Goal: Task Accomplishment & Management: Manage account settings

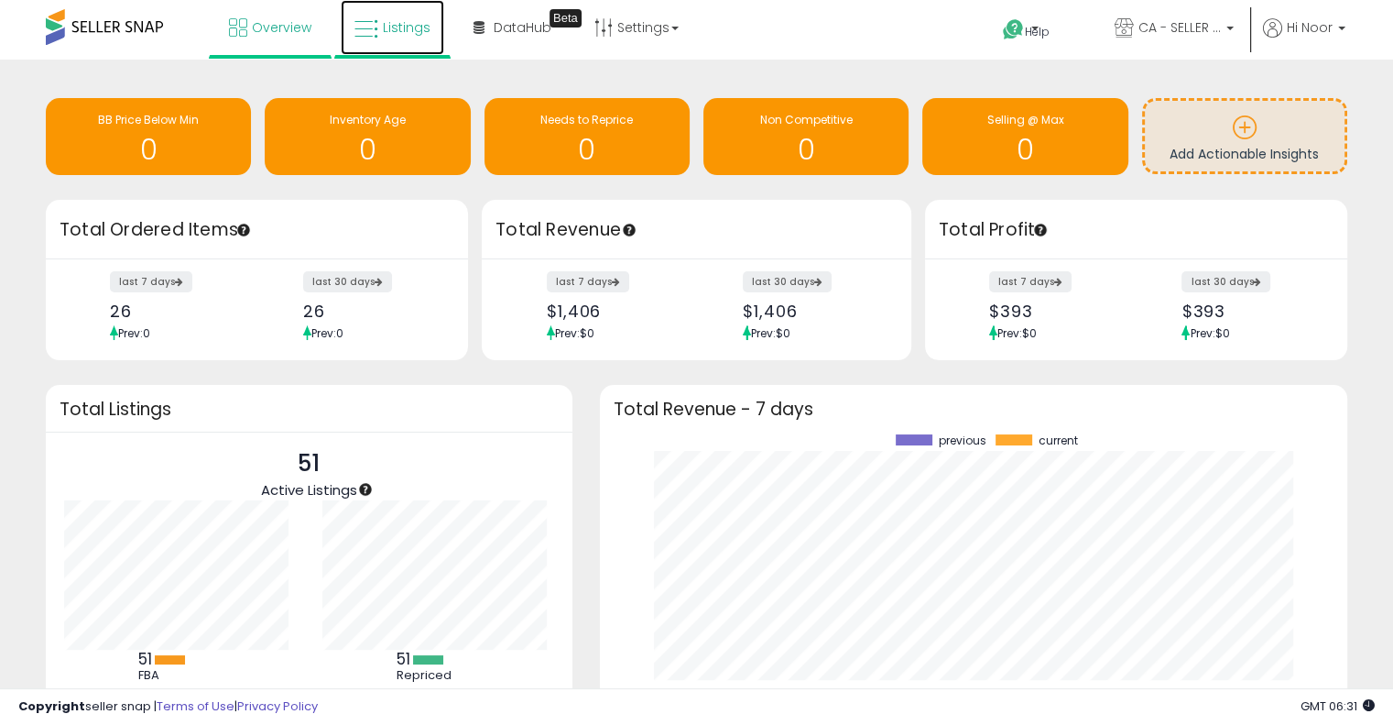
click at [424, 36] on link "Listings" at bounding box center [393, 27] width 104 height 55
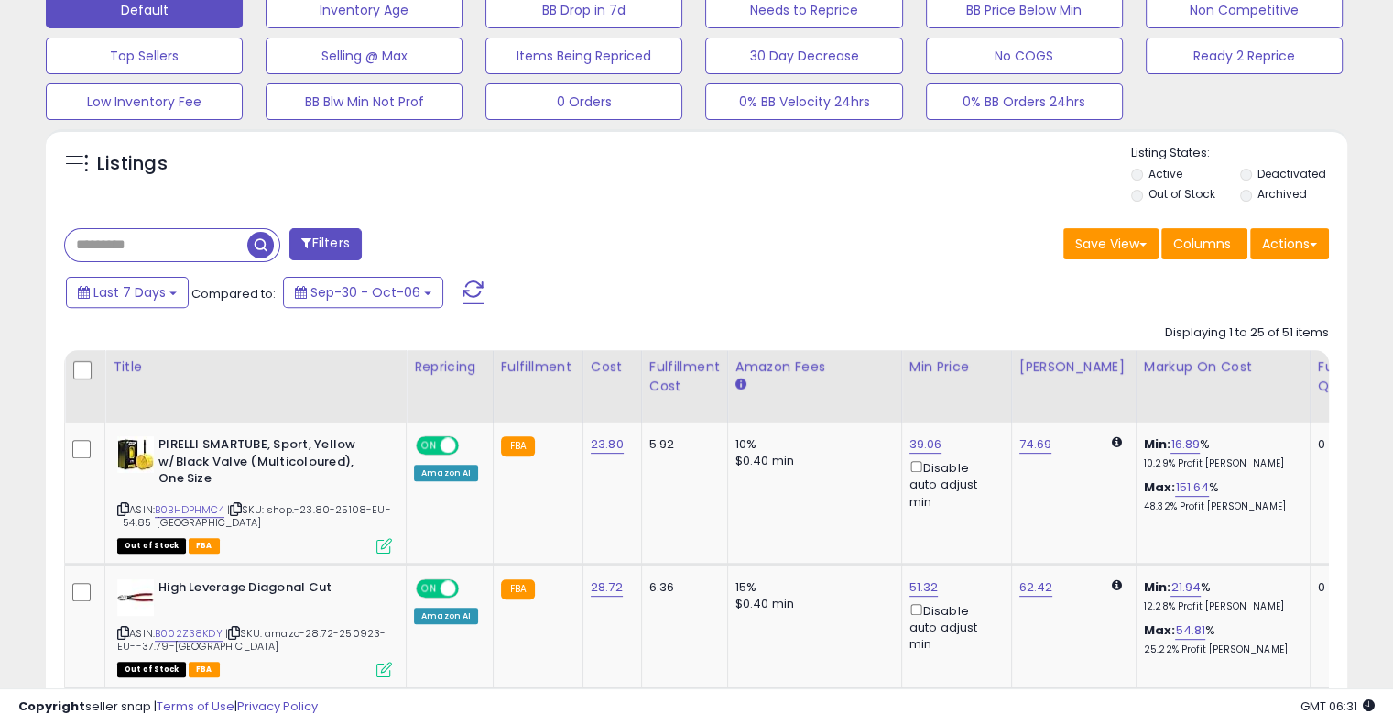
scroll to position [634, 0]
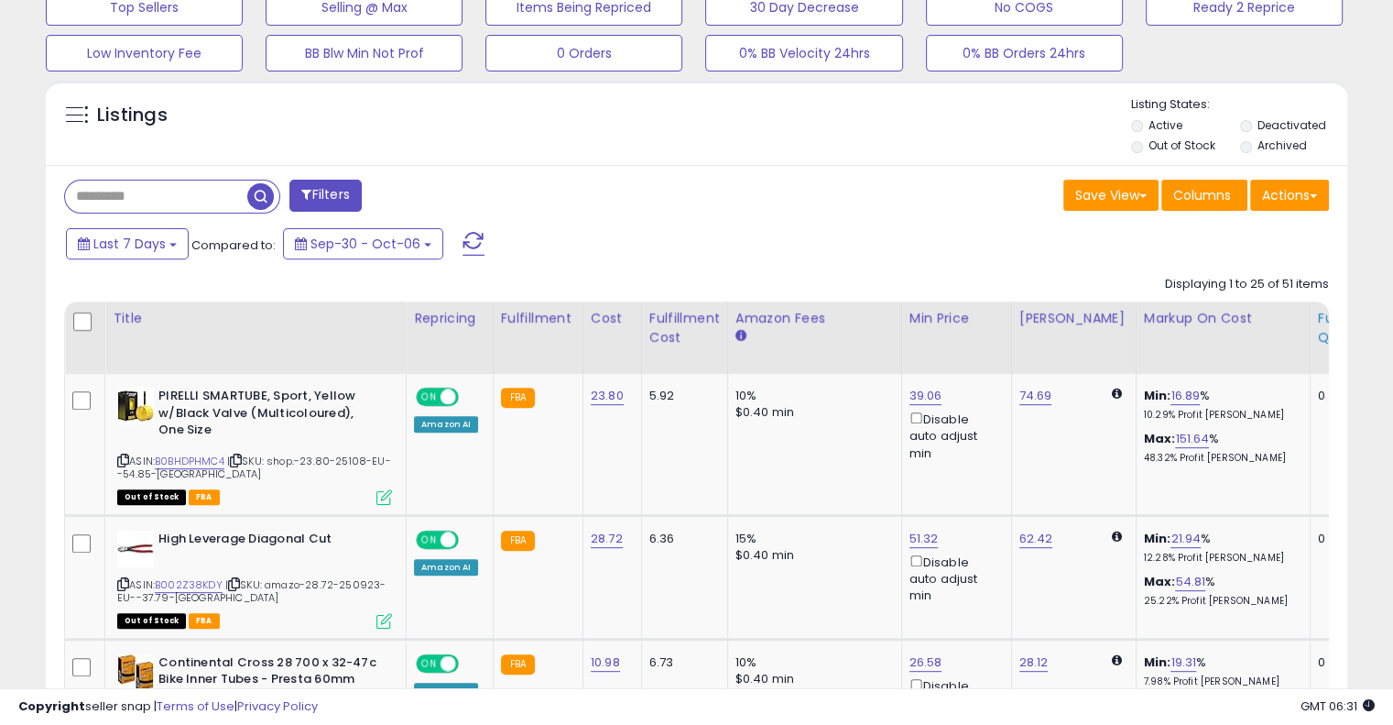
click at [1318, 332] on div "Fulfillable Quantity" at bounding box center [1349, 328] width 63 height 38
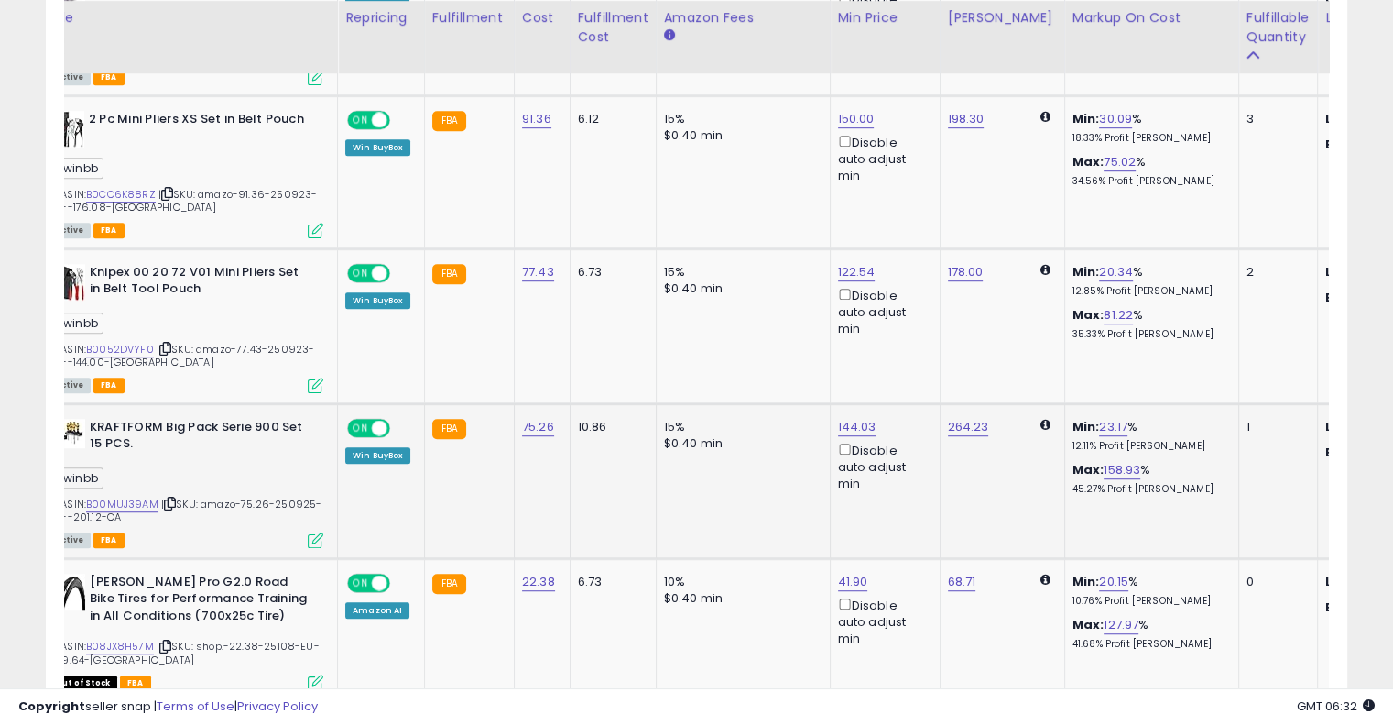
scroll to position [0, 0]
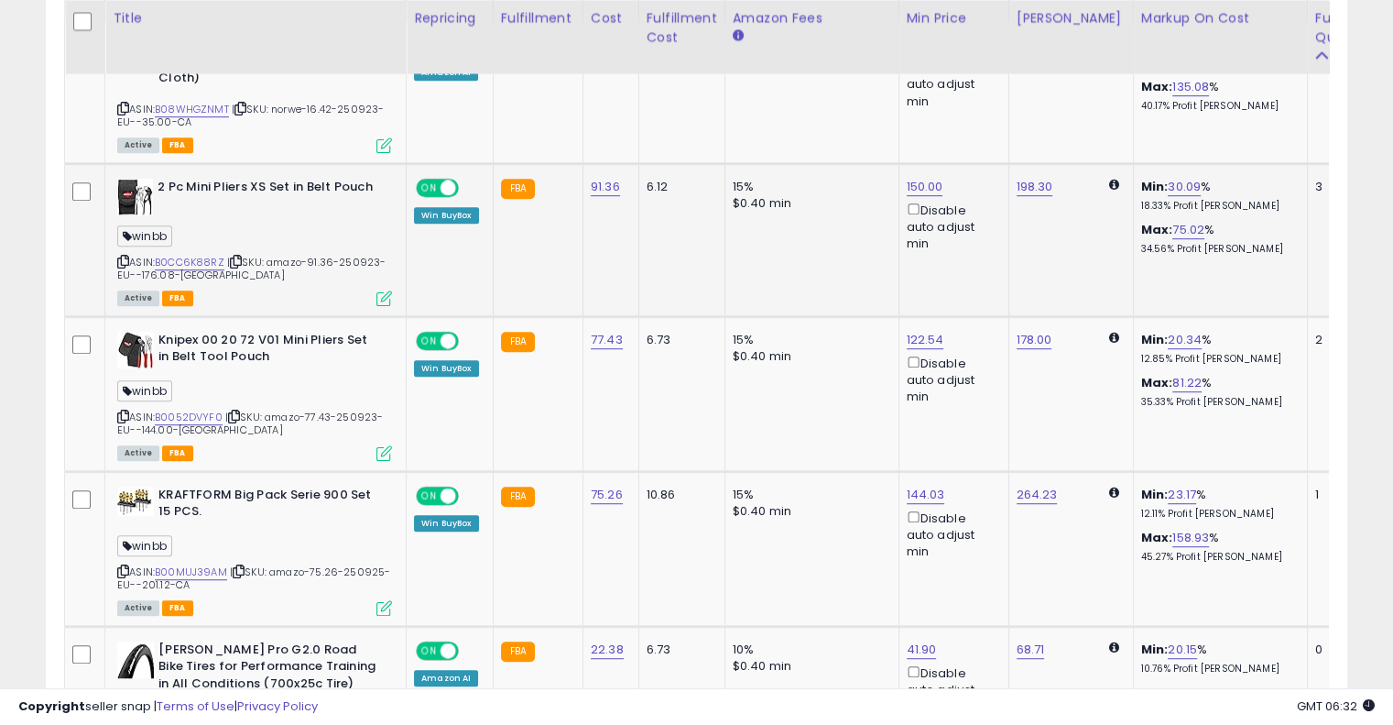
scroll to position [969, 0]
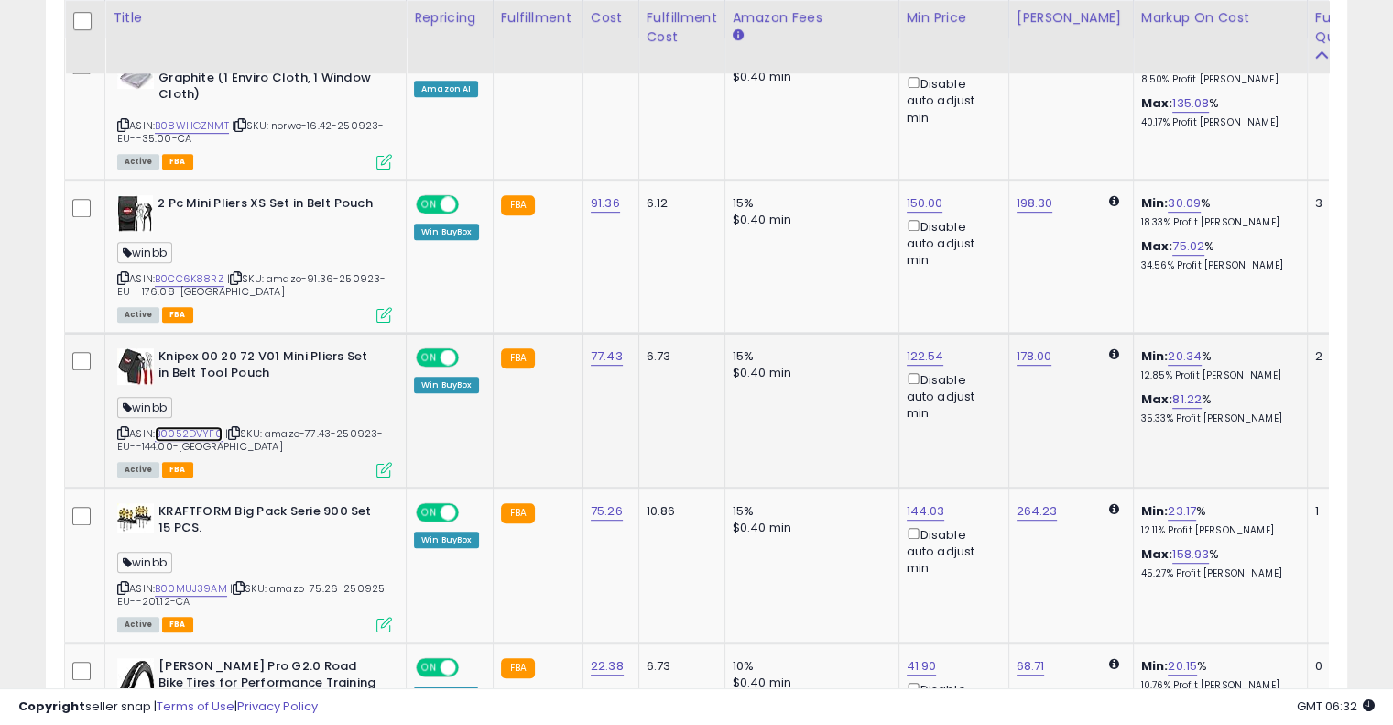
click at [186, 431] on link "B0052DVYF0" at bounding box center [189, 434] width 68 height 16
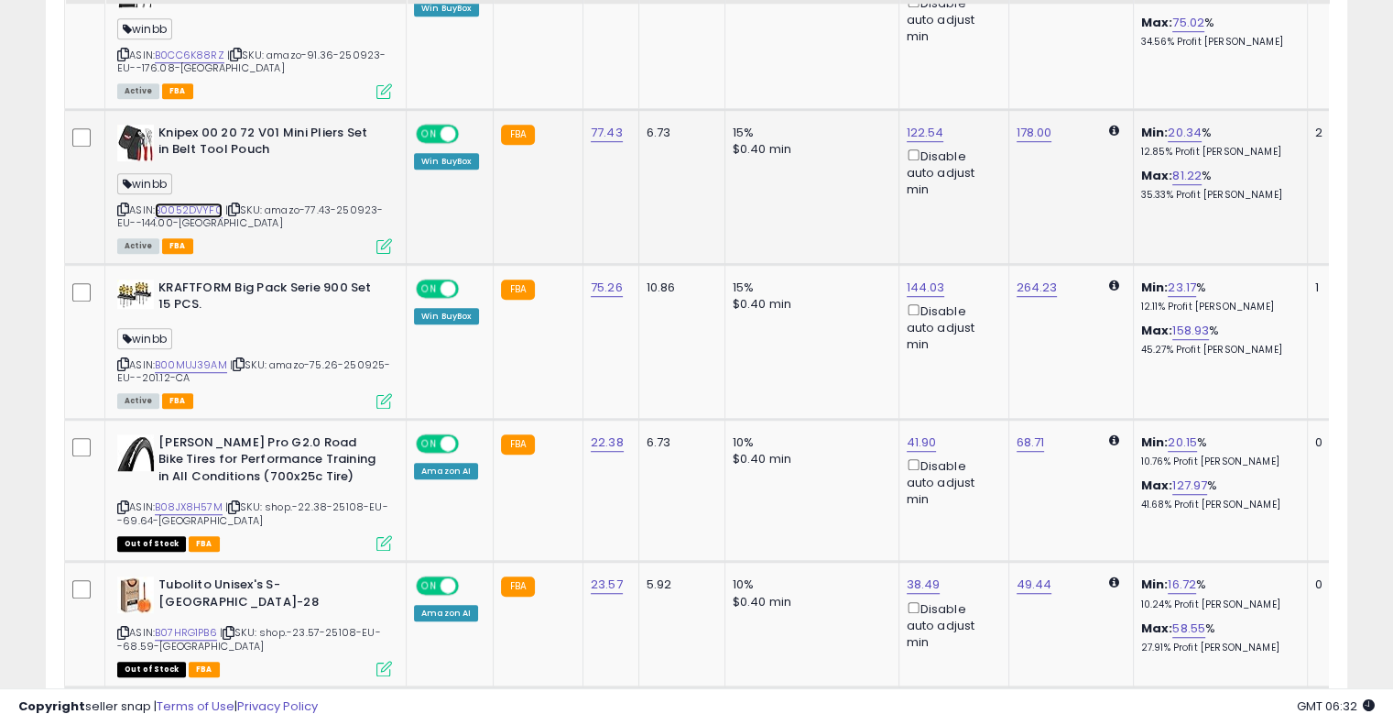
scroll to position [1194, 0]
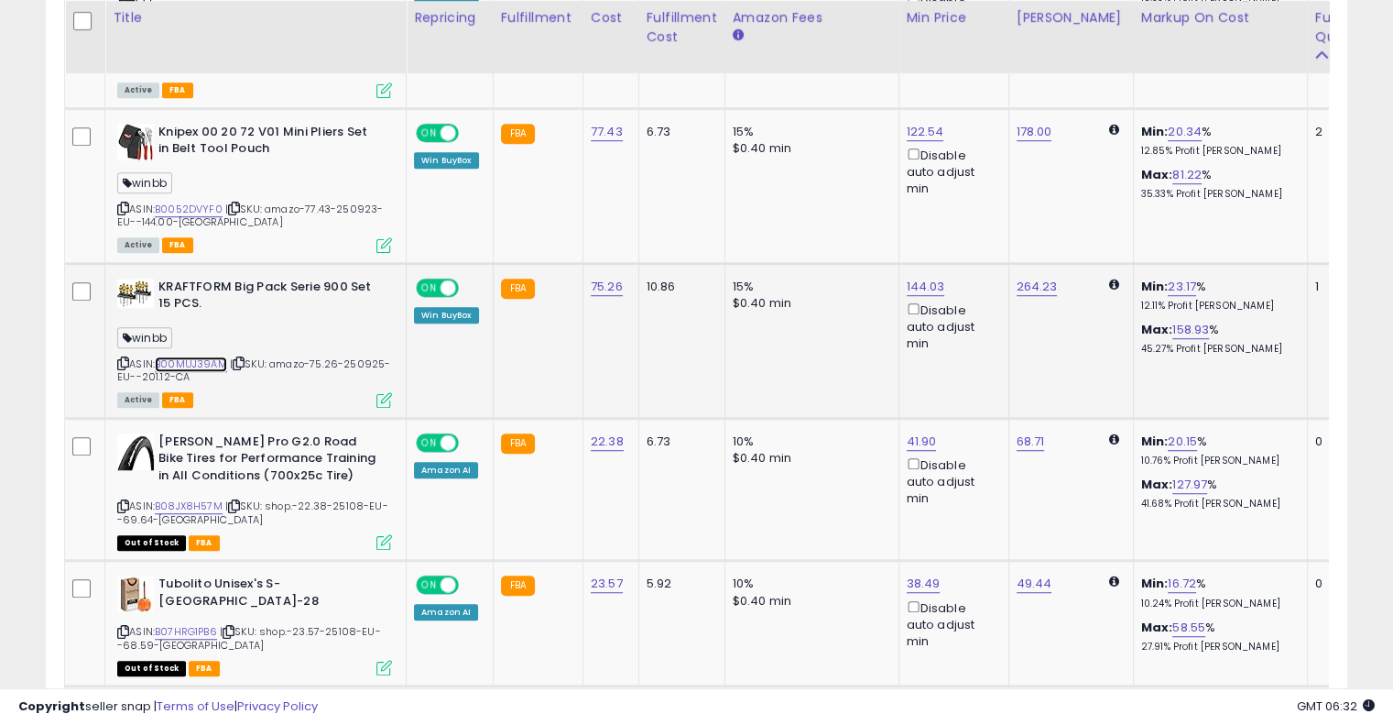
click at [210, 360] on link "B00MUJ39AM" at bounding box center [191, 364] width 72 height 16
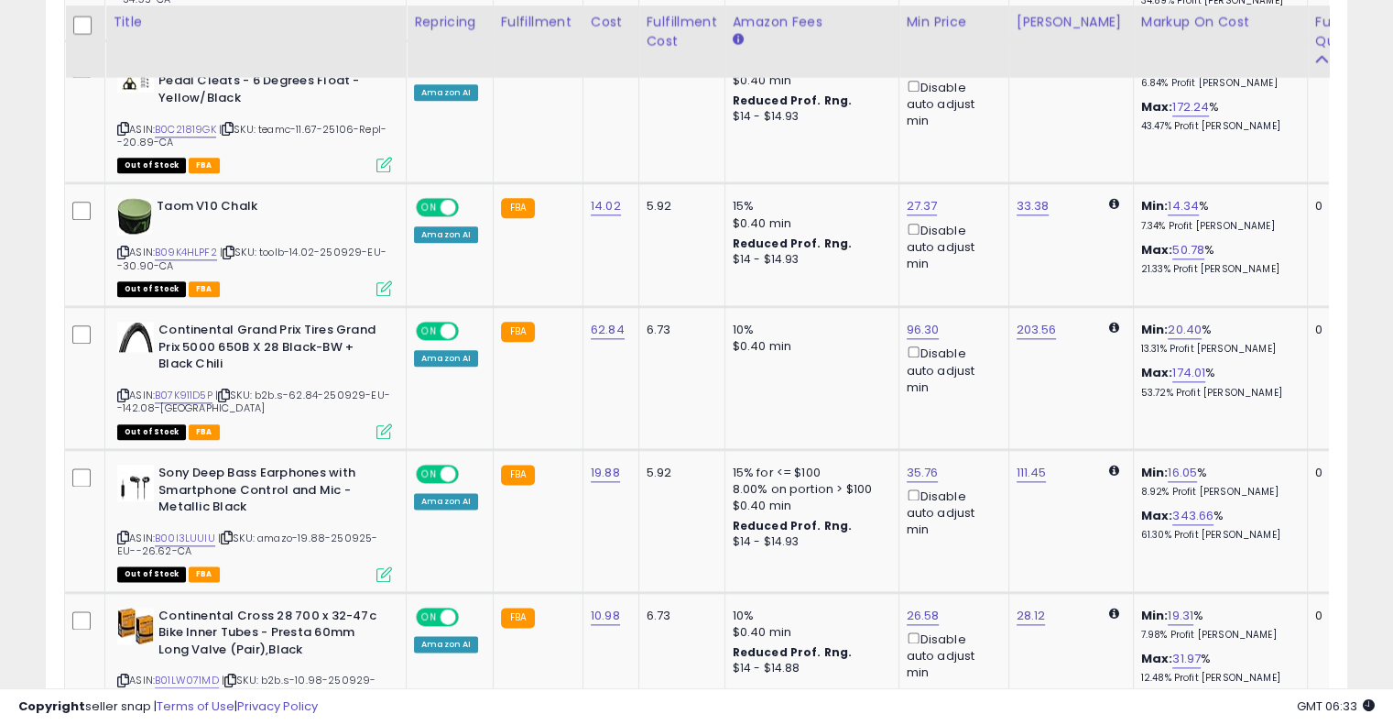
scroll to position [2162, 0]
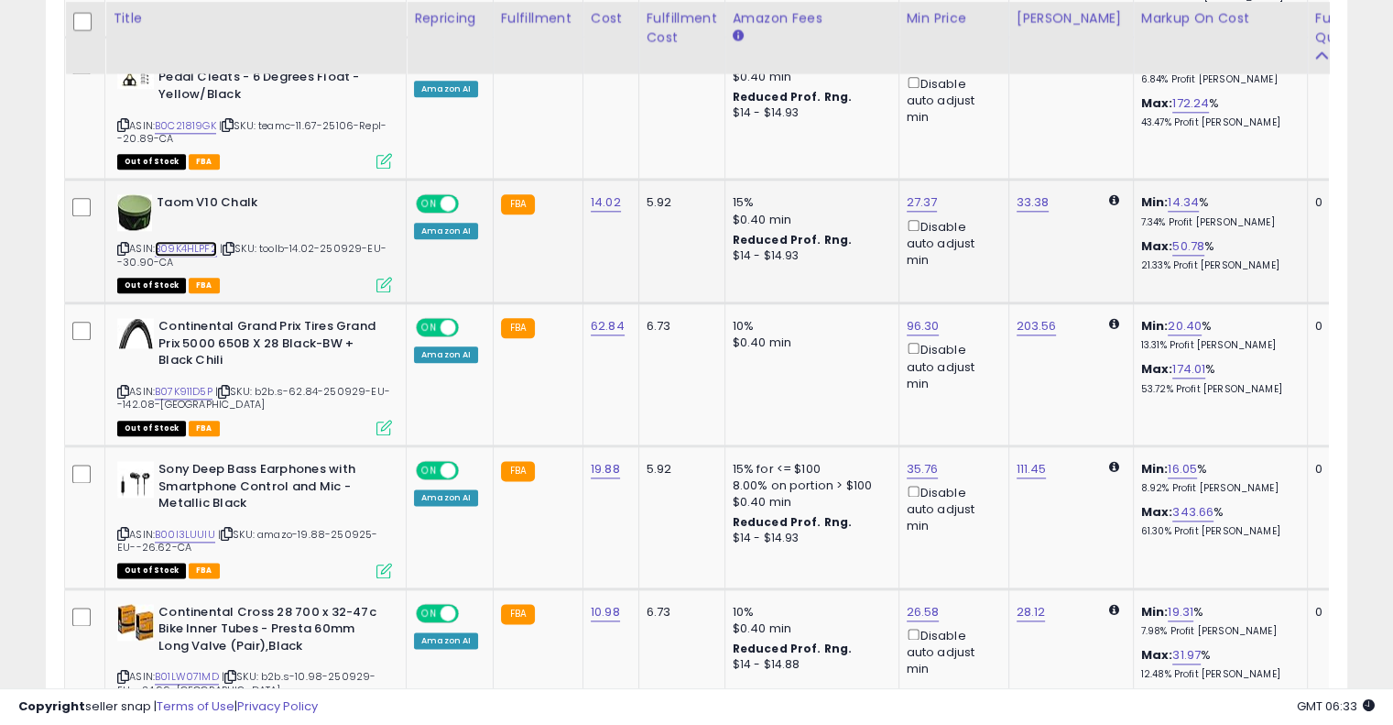
click at [181, 241] on link "B09K4HLPF2" at bounding box center [186, 249] width 62 height 16
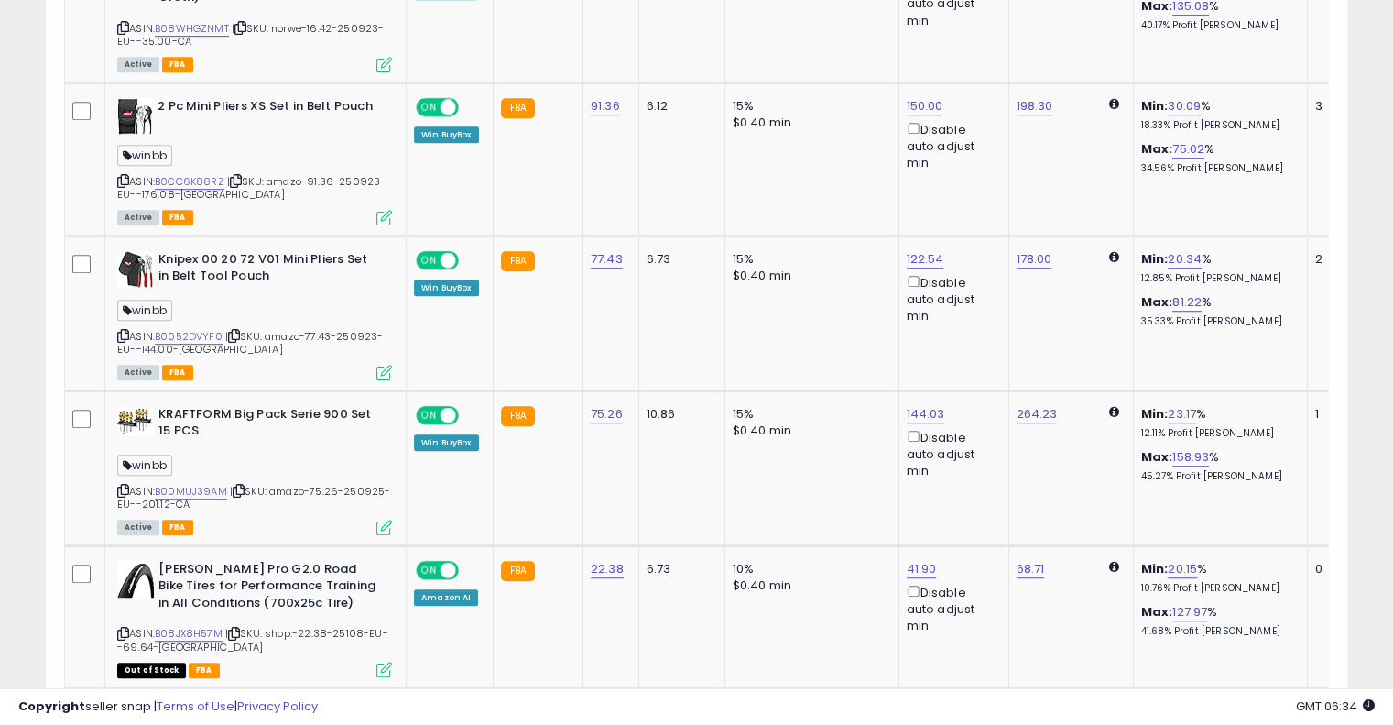
scroll to position [0, 0]
